Goal: Task Accomplishment & Management: Complete application form

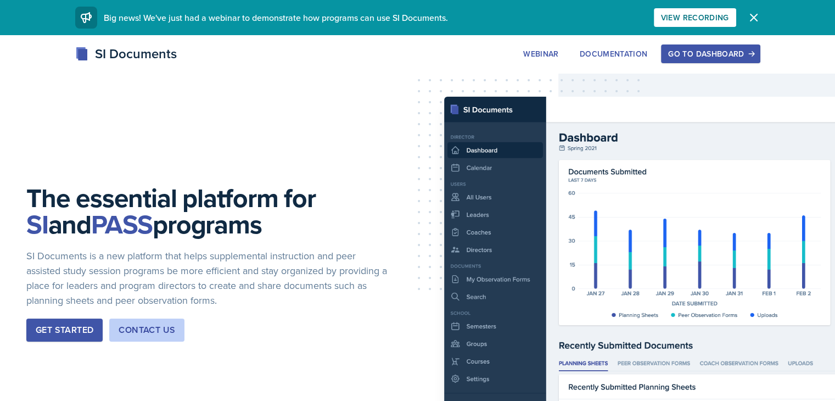
click at [753, 54] on div "Go to Dashboard" at bounding box center [710, 53] width 85 height 9
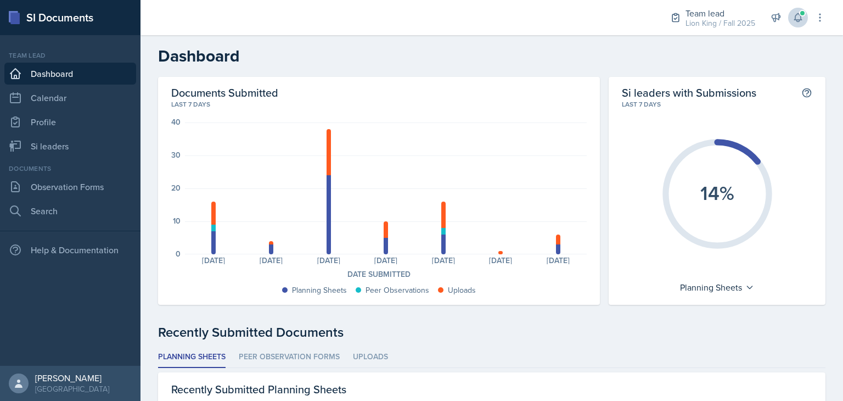
click at [798, 19] on icon at bounding box center [798, 17] width 11 height 11
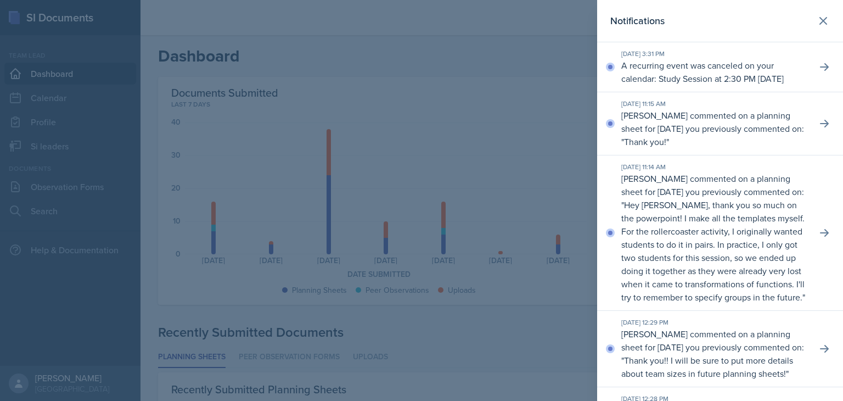
click at [825, 26] on header "Notifications" at bounding box center [720, 21] width 246 height 42
click at [823, 21] on button at bounding box center [823, 21] width 22 height 22
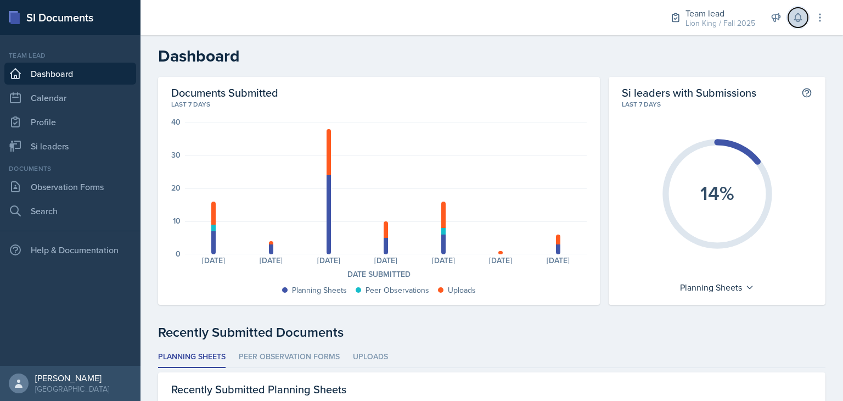
click at [794, 24] on button at bounding box center [798, 18] width 20 height 20
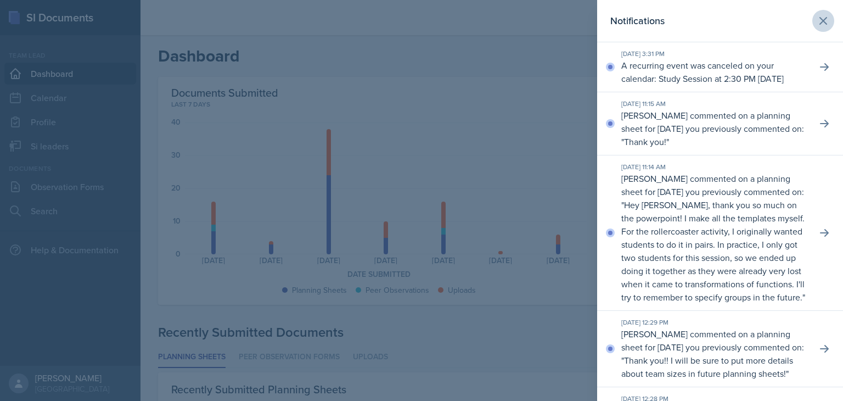
click at [812, 31] on button at bounding box center [823, 21] width 22 height 22
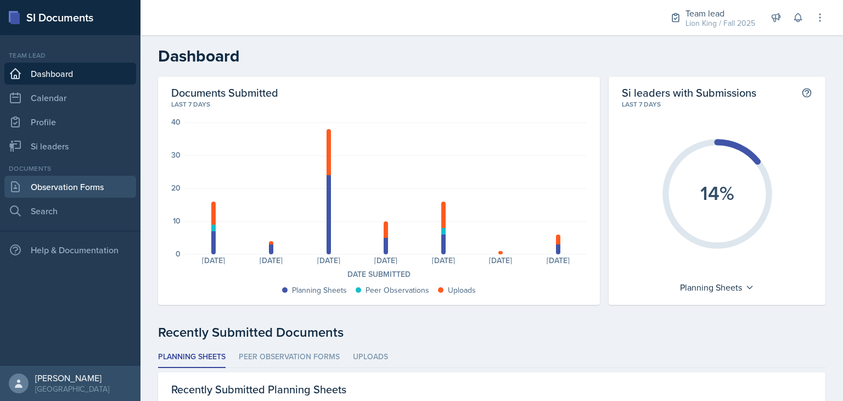
click at [95, 191] on link "Observation Forms" at bounding box center [70, 187] width 132 height 22
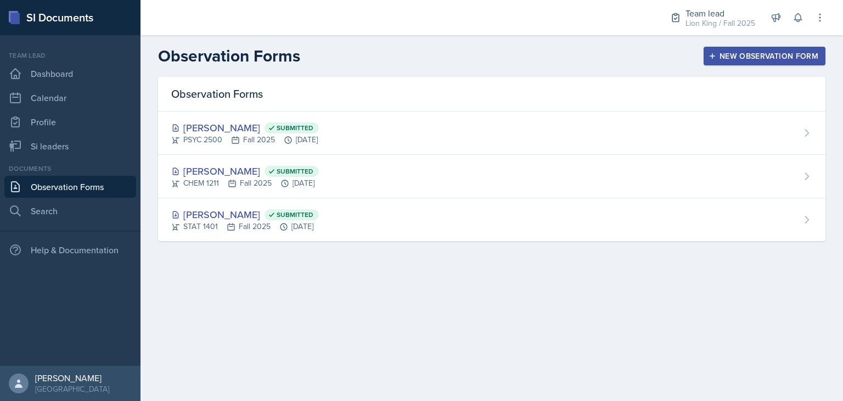
click at [767, 57] on div "New Observation Form" at bounding box center [765, 56] width 108 height 9
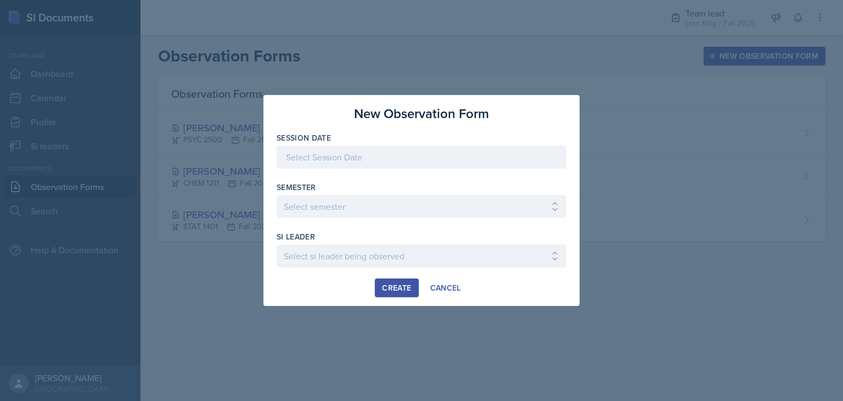
click at [515, 162] on div at bounding box center [422, 156] width 290 height 23
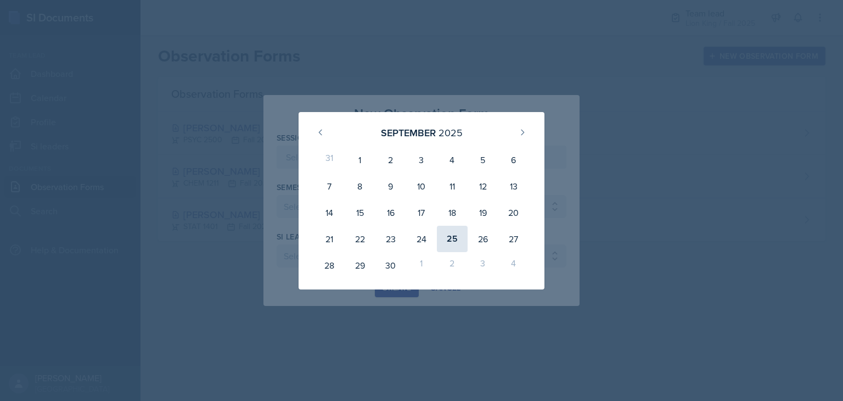
click at [456, 238] on div "25" at bounding box center [452, 239] width 31 height 26
type input "[DATE]"
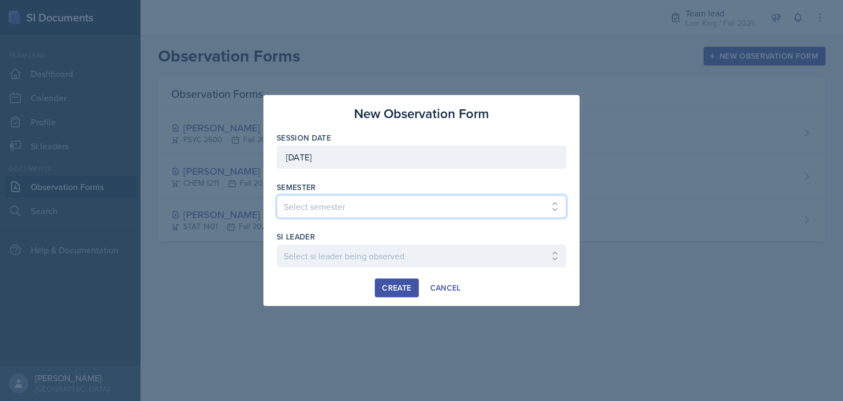
click at [484, 217] on select "Select semester All Spring 2021 Summer 2021 Spring 2022 Fall 2020 Fall 2021 Fal…" at bounding box center [422, 206] width 290 height 23
select select "2bed604d-1099-4043-b1bc-2365e8740244"
click at [277, 195] on select "Select semester All Spring 2021 Summer 2021 Spring 2022 Fall 2020 Fall 2021 Fal…" at bounding box center [422, 206] width 290 height 23
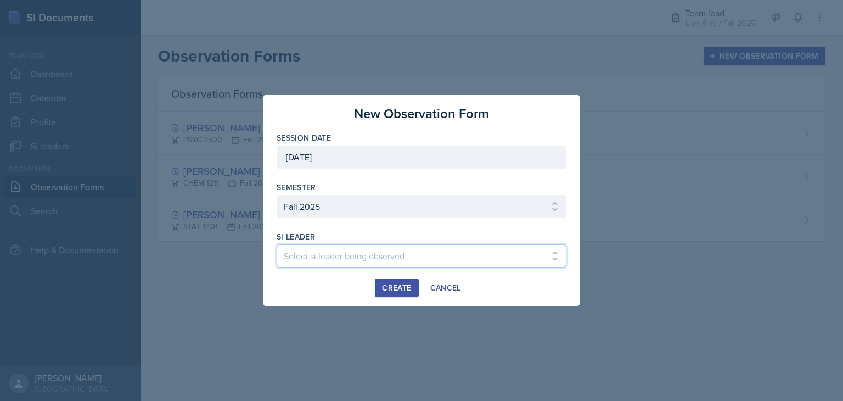
click at [378, 254] on select "Select si leader being observed [PERSON_NAME] / CHEM 1211 / Demon SI of [GEOGRA…" at bounding box center [422, 255] width 290 height 23
select select "0bb5c8e8-6469-44ce-b1a2-e543f80fa216"
click at [277, 244] on select "Select si leader being observed [PERSON_NAME] / CHEM 1211 / Demon SI of [GEOGRA…" at bounding box center [422, 255] width 290 height 23
click at [402, 287] on div "Create" at bounding box center [396, 287] width 29 height 9
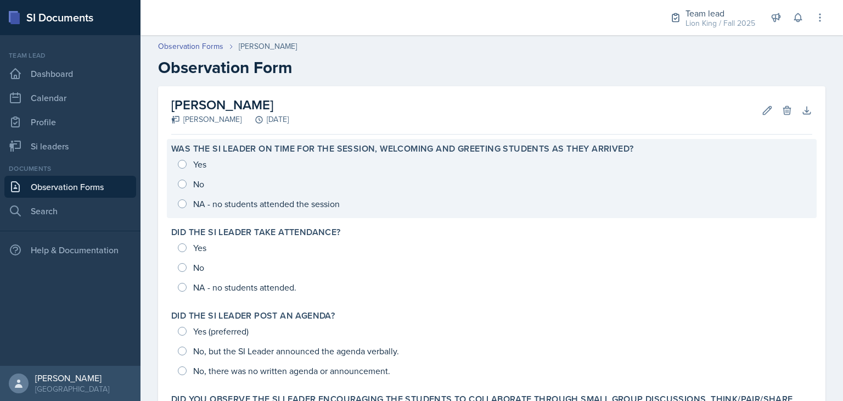
click at [200, 166] on div "Yes No NA - no students attended the session" at bounding box center [491, 183] width 641 height 59
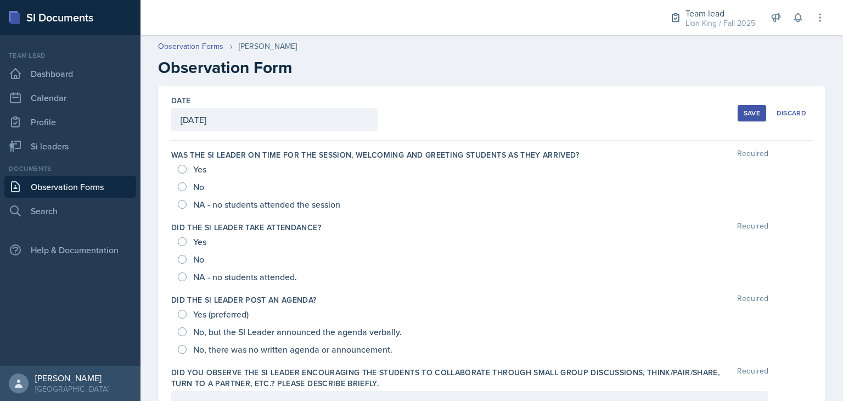
click at [194, 236] on span "Yes" at bounding box center [199, 241] width 13 height 11
click at [187, 237] on input "Yes" at bounding box center [182, 241] width 9 height 9
radio input "true"
click at [200, 169] on span "Yes" at bounding box center [199, 169] width 13 height 11
click at [187, 169] on input "Yes" at bounding box center [182, 169] width 9 height 9
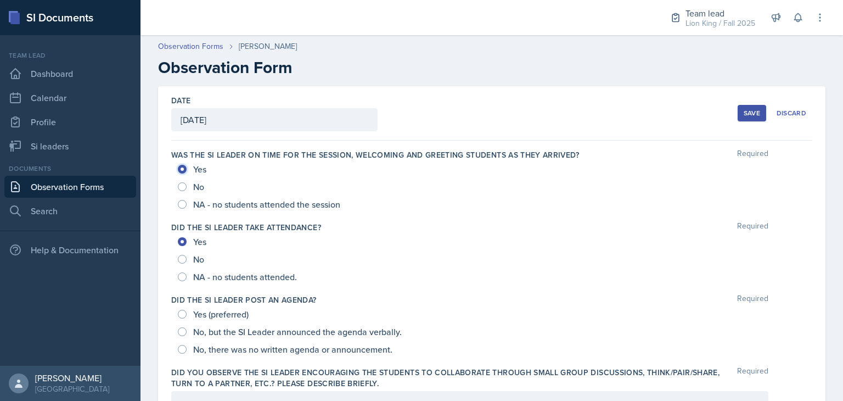
radio input "true"
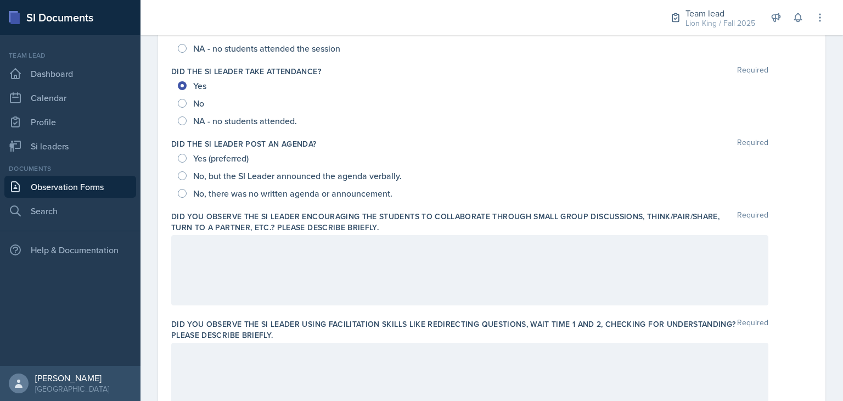
scroll to position [161, 0]
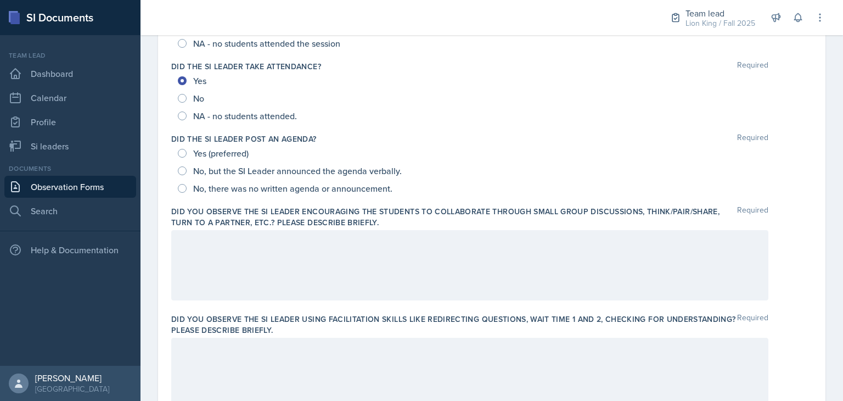
click at [236, 154] on span "Yes (preferred)" at bounding box center [220, 153] width 55 height 11
click at [187, 154] on input "Yes (preferred)" at bounding box center [182, 153] width 9 height 9
radio input "true"
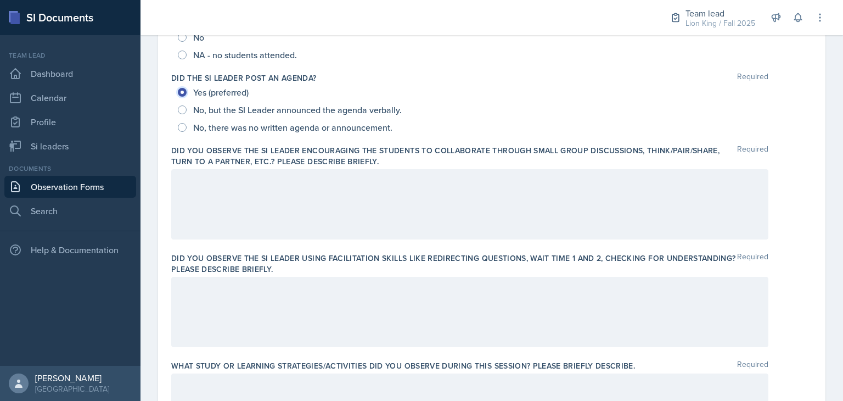
scroll to position [227, 0]
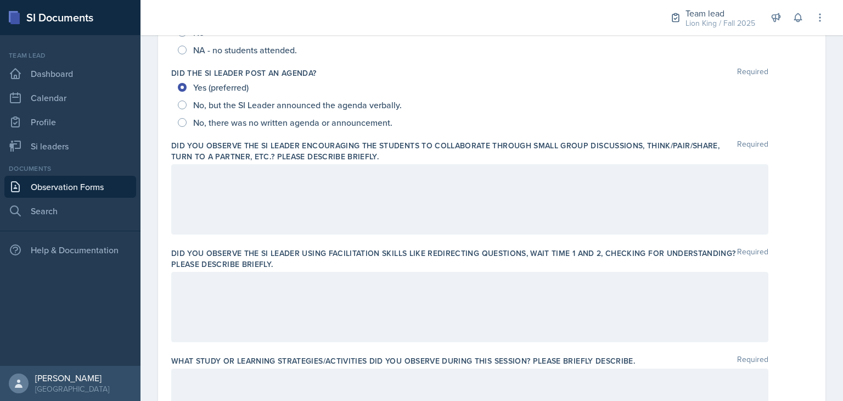
click at [223, 180] on p at bounding box center [470, 175] width 579 height 13
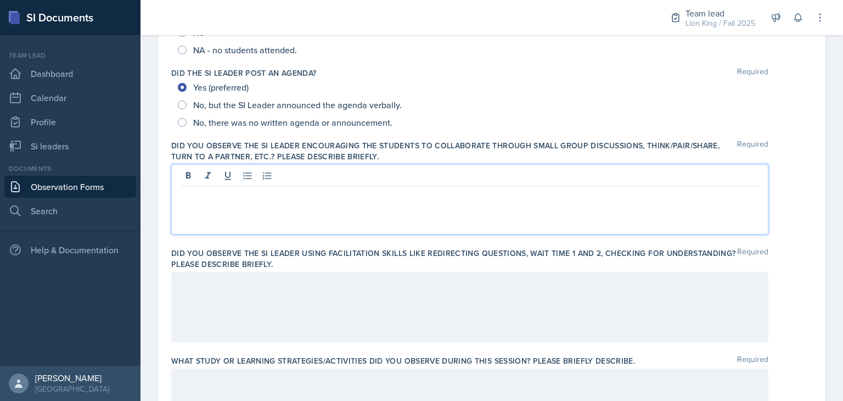
scroll to position [246, 0]
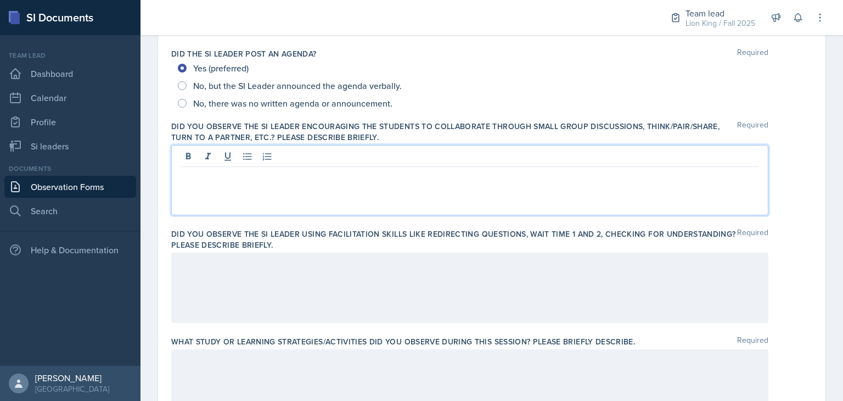
click at [543, 304] on div at bounding box center [469, 288] width 597 height 70
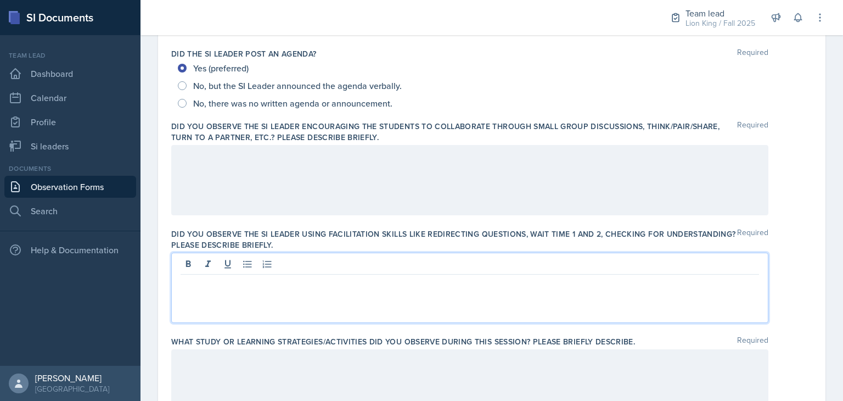
scroll to position [266, 0]
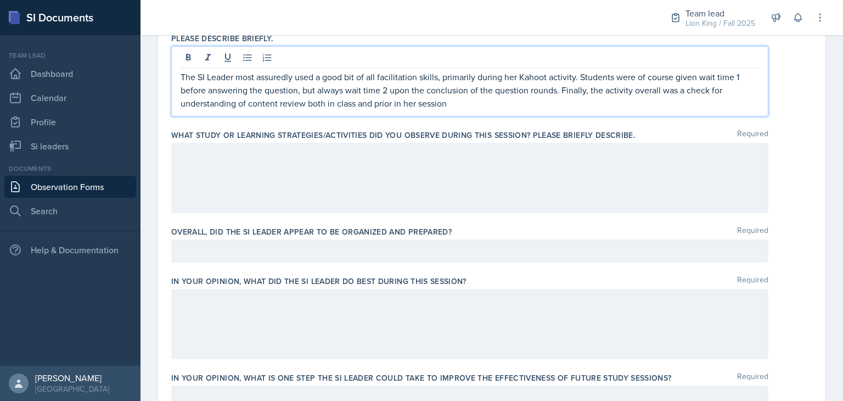
click at [483, 254] on p at bounding box center [470, 250] width 579 height 13
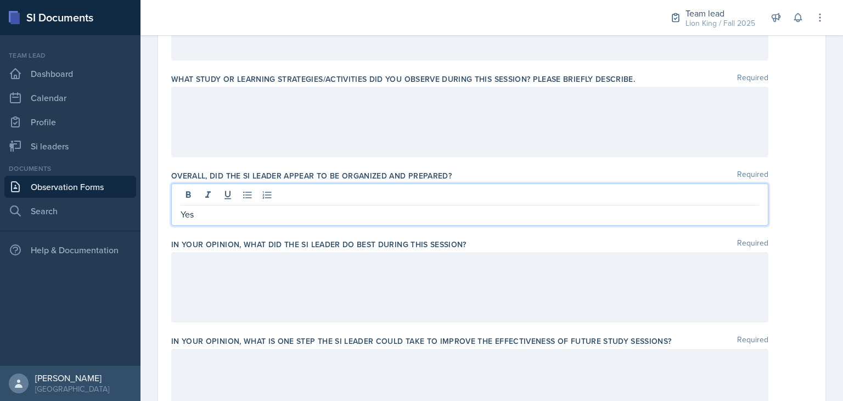
click at [462, 281] on div at bounding box center [469, 287] width 597 height 70
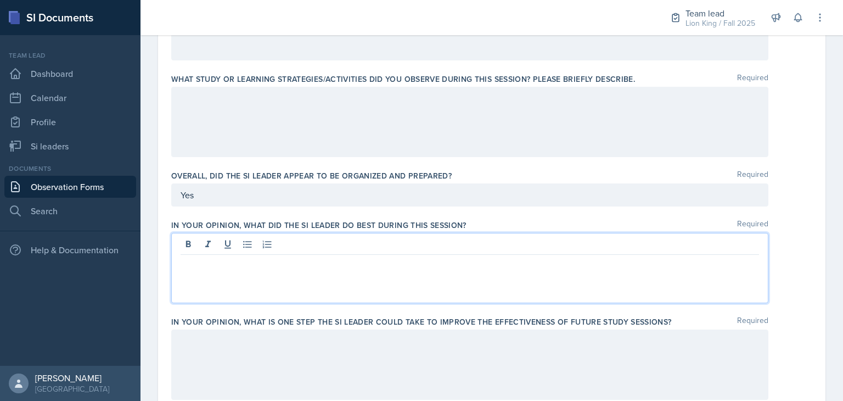
scroll to position [528, 0]
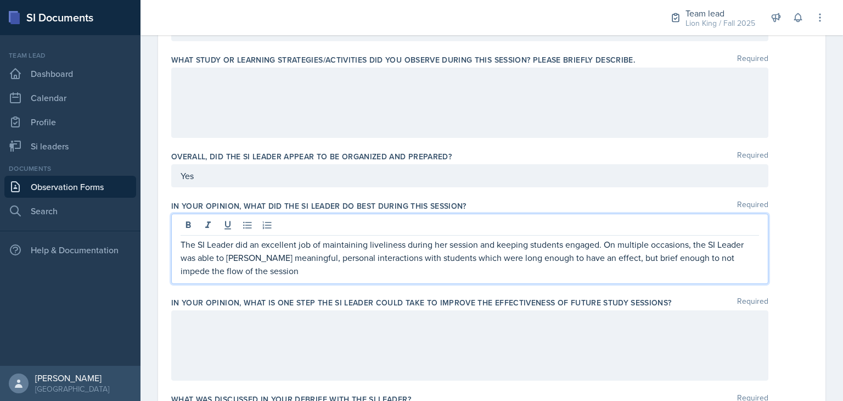
click at [457, 84] on div at bounding box center [469, 103] width 597 height 70
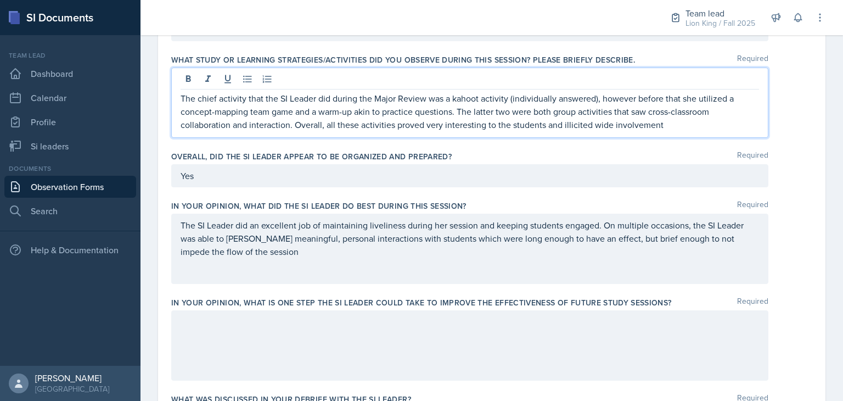
click at [582, 125] on p "The chief activity that the SI Leader did during the Major Review was a kahoot …" at bounding box center [470, 112] width 579 height 40
click at [695, 122] on p "The chief activity that the SI Leader did during the Major Review was a kahoot …" at bounding box center [470, 112] width 579 height 40
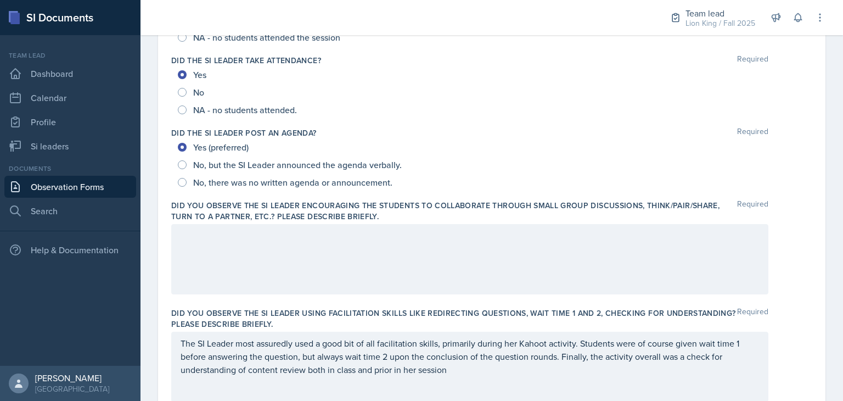
click at [542, 250] on div at bounding box center [469, 259] width 597 height 70
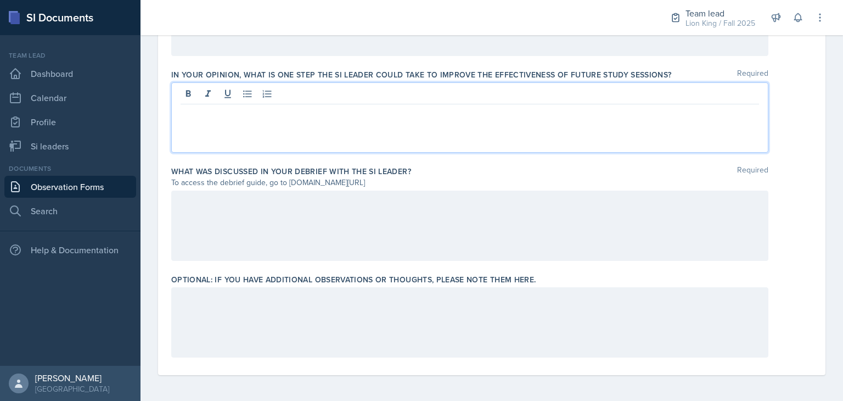
scroll to position [755, 0]
click at [495, 99] on div at bounding box center [470, 95] width 579 height 18
click at [371, 301] on div at bounding box center [469, 322] width 597 height 70
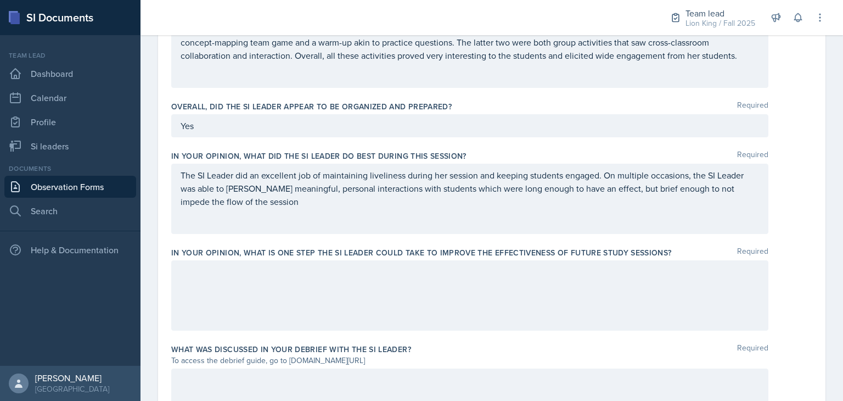
scroll to position [593, 0]
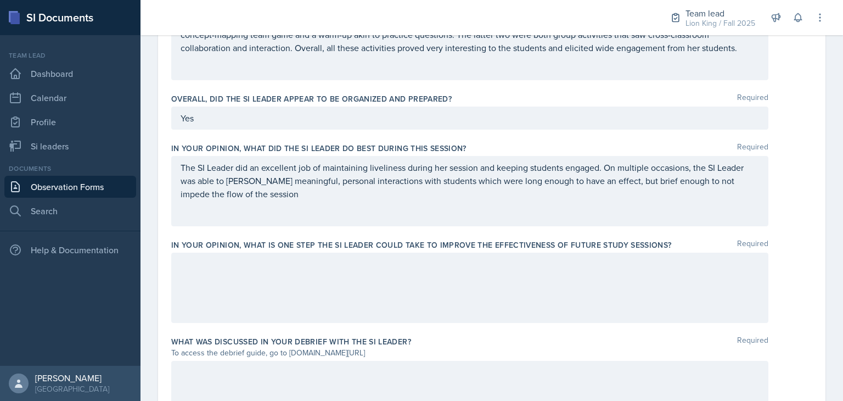
click at [386, 279] on div at bounding box center [469, 288] width 597 height 70
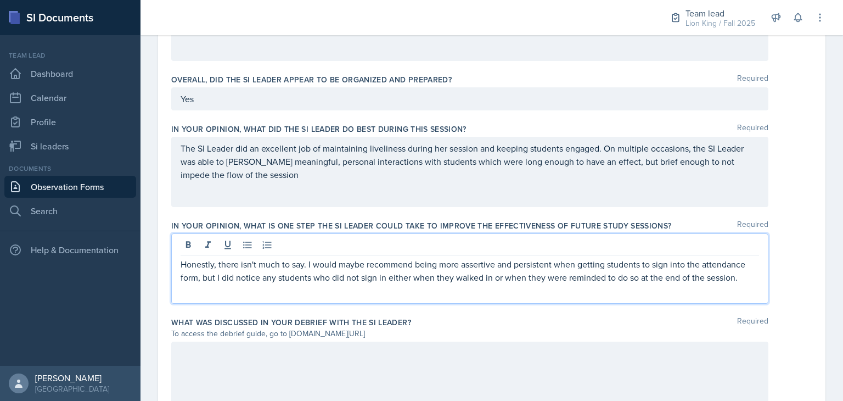
click at [452, 377] on div at bounding box center [469, 376] width 597 height 70
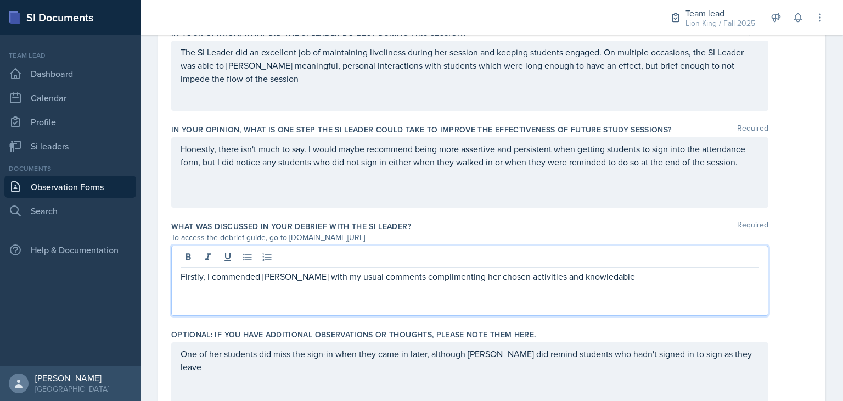
scroll to position [702, 0]
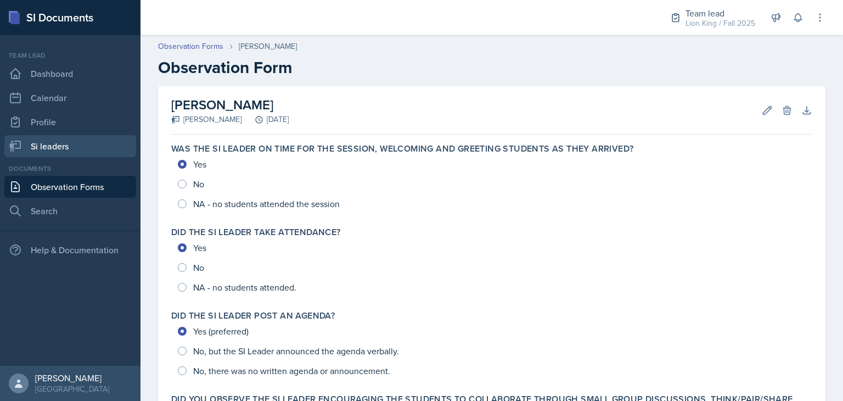
click at [83, 136] on link "Si leaders" at bounding box center [70, 146] width 132 height 22
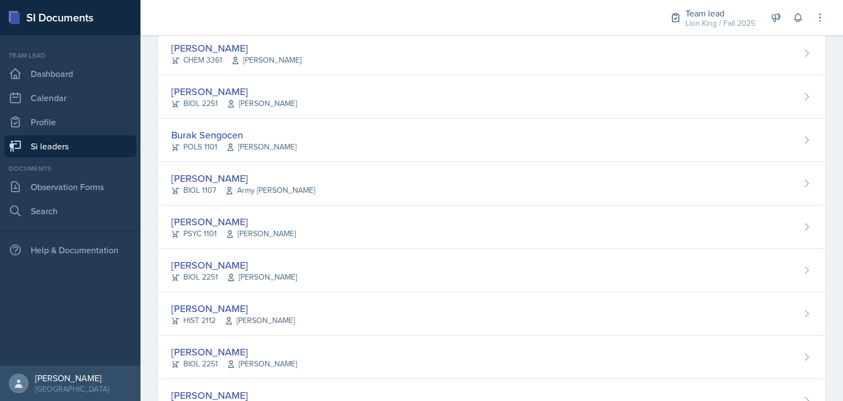
scroll to position [849, 0]
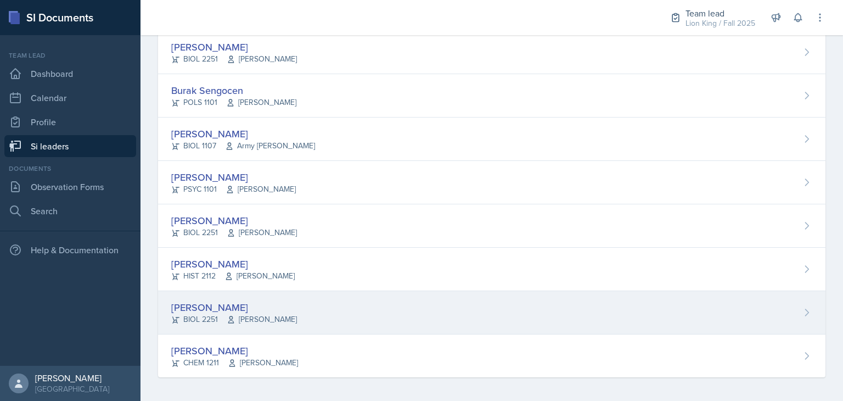
click at [305, 318] on div "[PERSON_NAME] BIOL 2251 [PERSON_NAME]" at bounding box center [492, 312] width 668 height 43
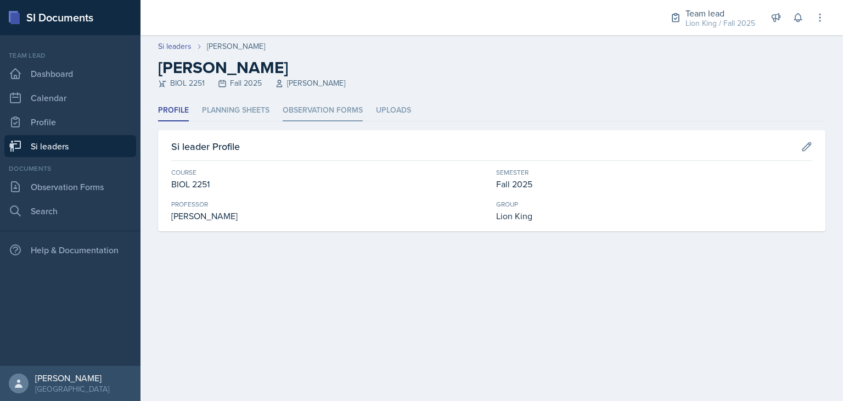
click at [320, 112] on li "Observation Forms" at bounding box center [323, 110] width 80 height 21
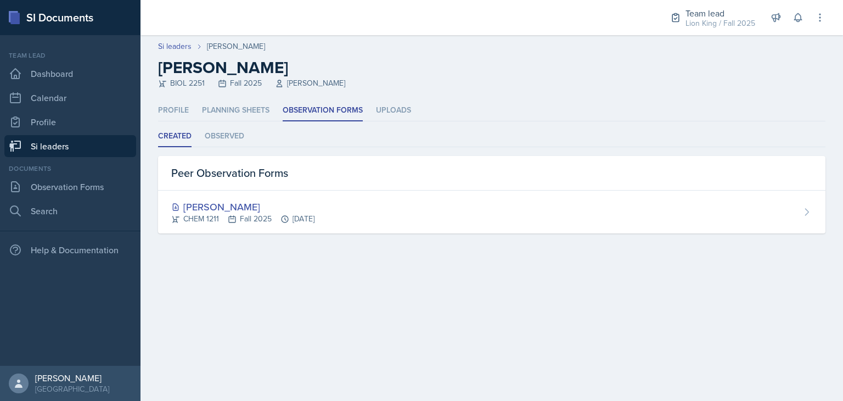
click at [252, 120] on li "Planning Sheets" at bounding box center [236, 110] width 68 height 21
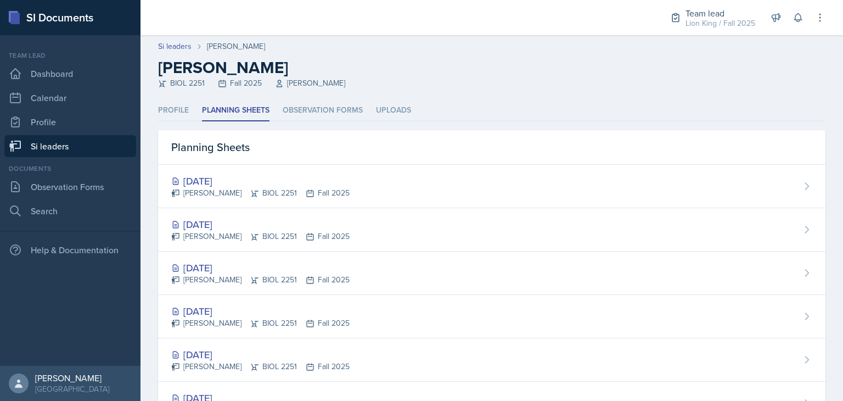
click at [347, 103] on li "Observation Forms" at bounding box center [323, 110] width 80 height 21
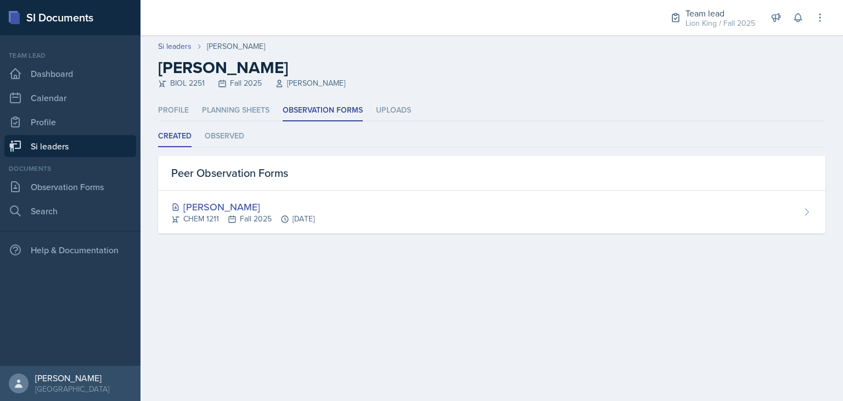
click at [257, 131] on ul "Created Observed" at bounding box center [492, 136] width 668 height 21
click at [262, 119] on li "Planning Sheets" at bounding box center [236, 110] width 68 height 21
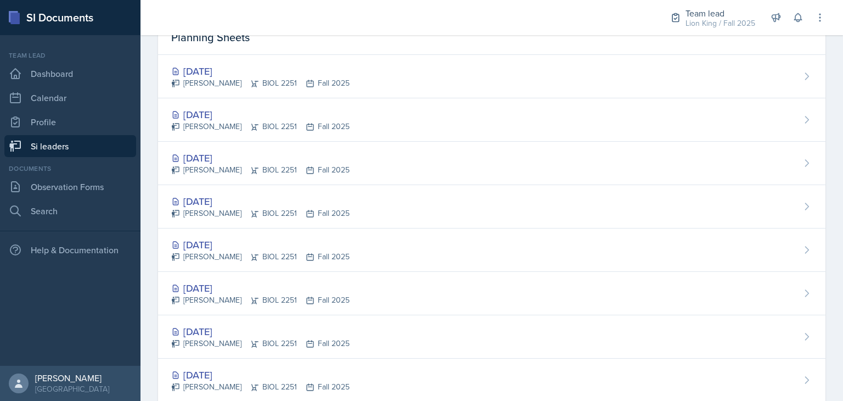
scroll to position [104, 0]
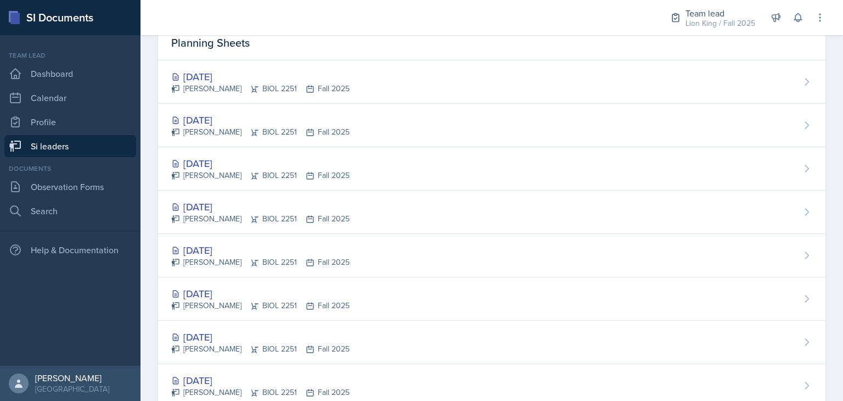
click at [390, 83] on div "Sep 25th, 2025 Makenzie Westra BIOL 2251 Fall 2025" at bounding box center [492, 81] width 668 height 43
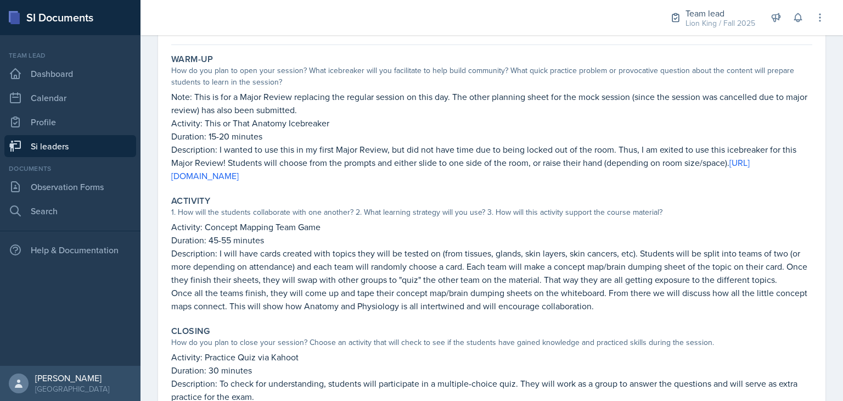
scroll to position [97, 0]
